Goal: Transaction & Acquisition: Purchase product/service

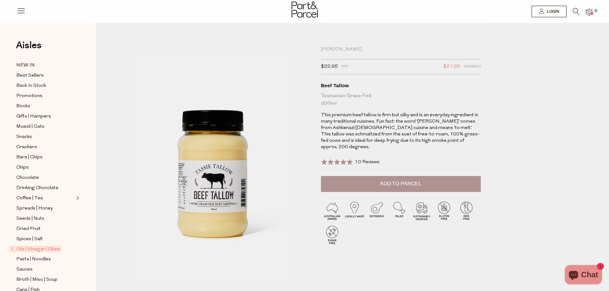
click at [418, 180] on span "Add to Parcel" at bounding box center [401, 183] width 42 height 7
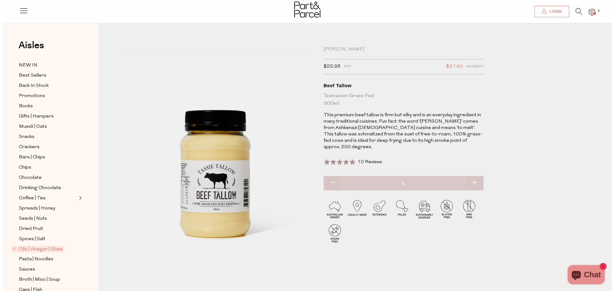
scroll to position [64, 0]
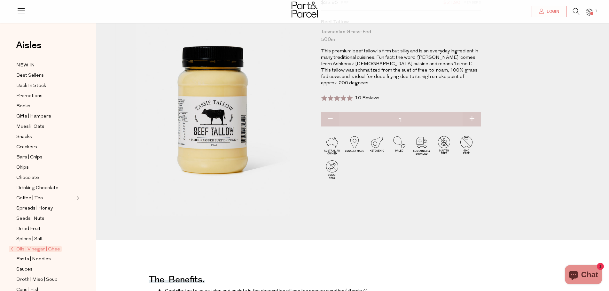
click at [594, 8] on div at bounding box center [304, 10] width 609 height 21
click at [592, 14] on span at bounding box center [591, 13] width 3 height 3
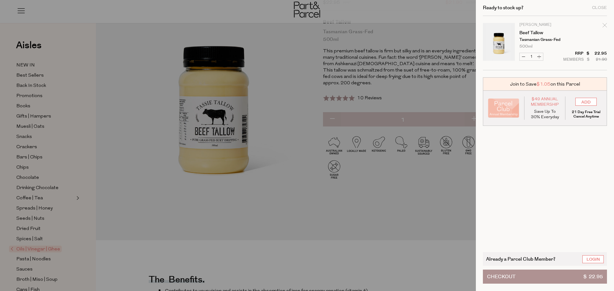
click at [539, 275] on button "Checkout $ 22.95" at bounding box center [545, 277] width 124 height 14
